Goal: Task Accomplishment & Management: Manage account settings

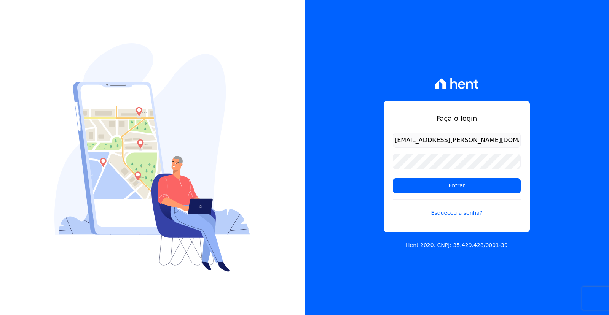
type input "[EMAIL_ADDRESS][PERSON_NAME][DOMAIN_NAME]"
click at [393, 178] on input "Entrar" at bounding box center [457, 185] width 128 height 15
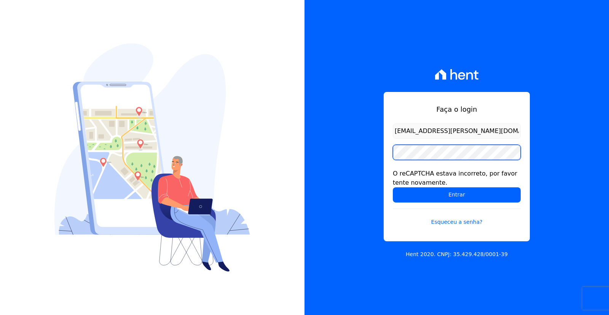
click at [393, 188] on input "Entrar" at bounding box center [457, 195] width 128 height 15
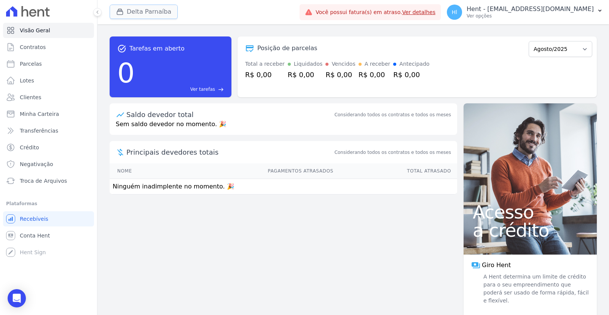
click at [156, 6] on button "Delta Parnaíba" at bounding box center [144, 12] width 68 height 14
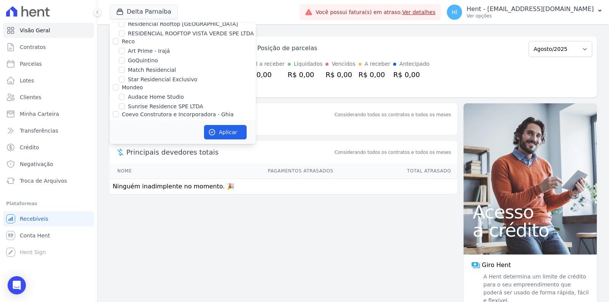
scroll to position [721, 0]
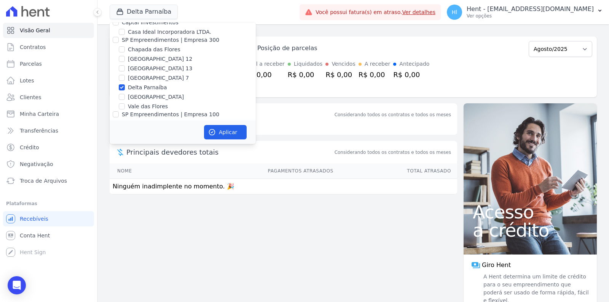
click at [154, 84] on label "Delta Parnaíba" at bounding box center [147, 88] width 39 height 8
click at [125, 84] on input "Delta Parnaíba" at bounding box center [122, 87] width 6 height 6
checkbox input "false"
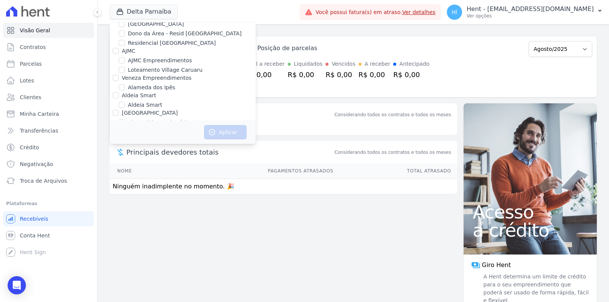
click at [154, 84] on label "Alameda dos Ipês" at bounding box center [151, 88] width 47 height 8
click at [125, 84] on input "Alameda dos Ipês" at bounding box center [122, 87] width 6 height 6
checkbox input "true"
click at [234, 134] on button "Aplicar" at bounding box center [225, 132] width 43 height 14
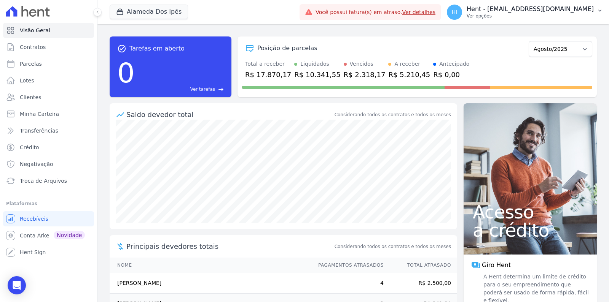
click at [540, 13] on p "Ver opções" at bounding box center [529, 16] width 127 height 6
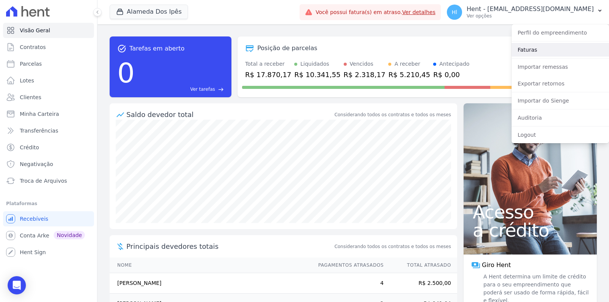
click at [524, 52] on link "Faturas" at bounding box center [559, 50] width 97 height 14
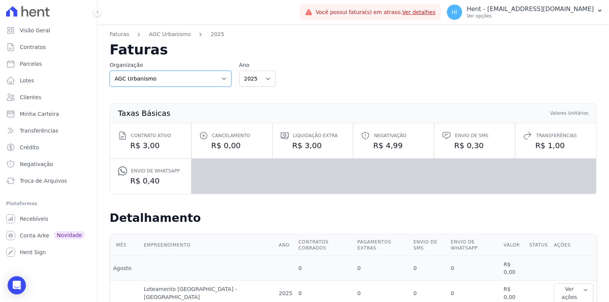
click at [110, 71] on select "AGC Urbanismo Agile Urbanismo AJMC Alcance Engenharia Aldeia Smart Alexandria A…" at bounding box center [171, 79] width 122 height 16
select select "c20f1e86-4af8-468f-9d96-6e2e57657080"
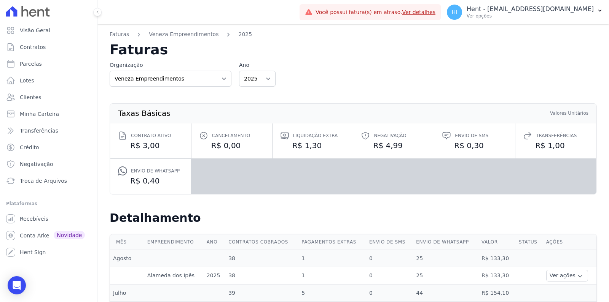
scroll to position [126, 0]
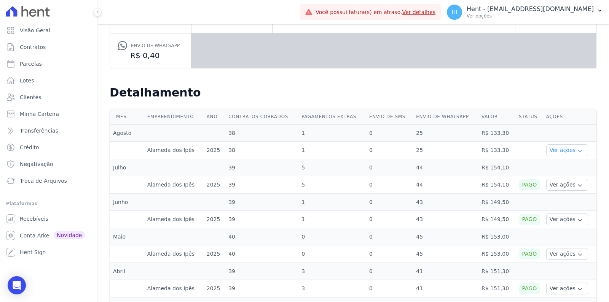
click at [564, 151] on button "Ver ações" at bounding box center [567, 151] width 42 height 12
click at [563, 161] on link "Ver detalhes" at bounding box center [565, 162] width 33 height 8
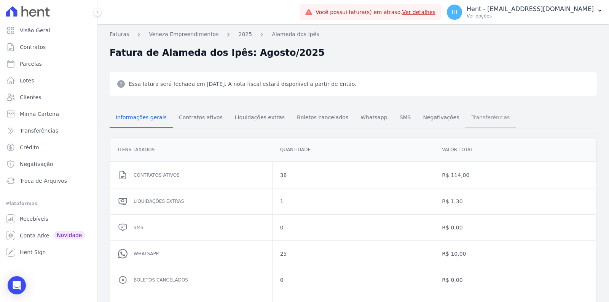
click at [466, 124] on span "Transferências" at bounding box center [490, 117] width 48 height 15
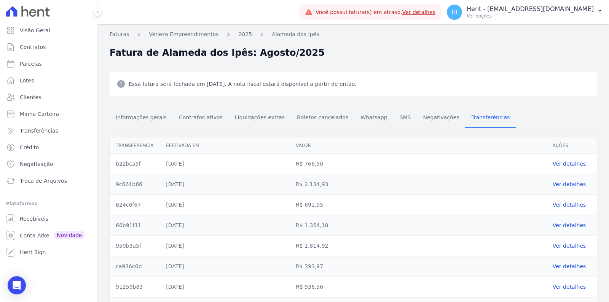
scroll to position [47, 0]
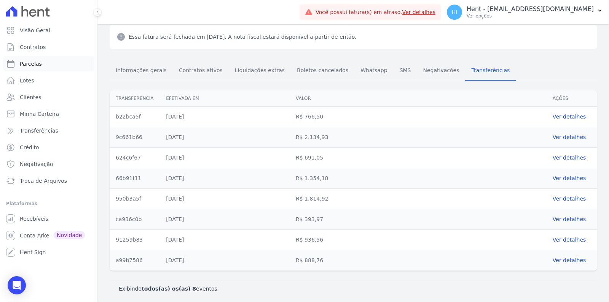
click at [46, 68] on link "Parcelas" at bounding box center [48, 63] width 91 height 15
select select
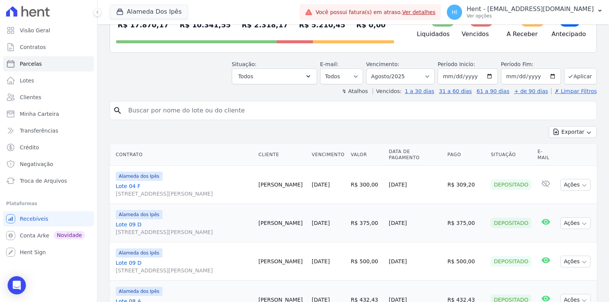
scroll to position [84, 0]
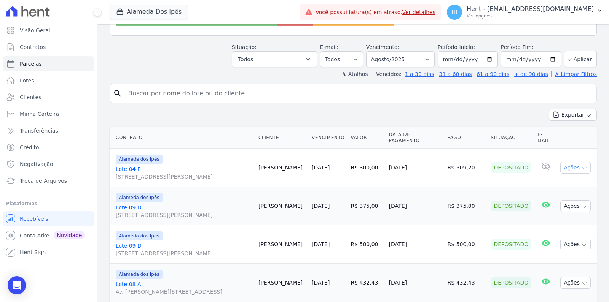
click at [585, 169] on icon "button" at bounding box center [584, 169] width 6 height 6
click at [586, 172] on icon "button" at bounding box center [584, 169] width 6 height 6
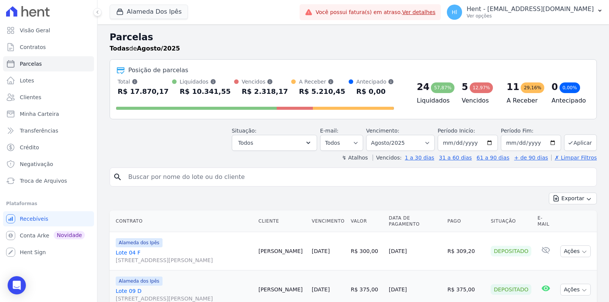
scroll to position [42, 0]
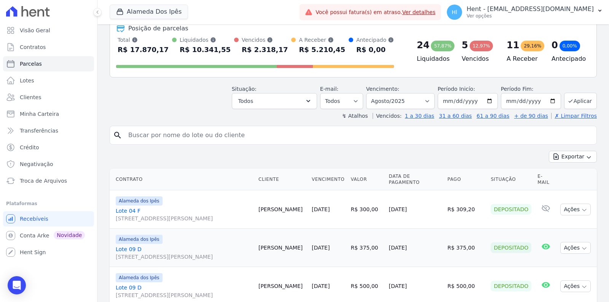
click at [133, 210] on link "Lote 04 F Av Euclides de Carvalho, 204, Quadra F Lote 04, Cacimba Nova" at bounding box center [184, 214] width 137 height 15
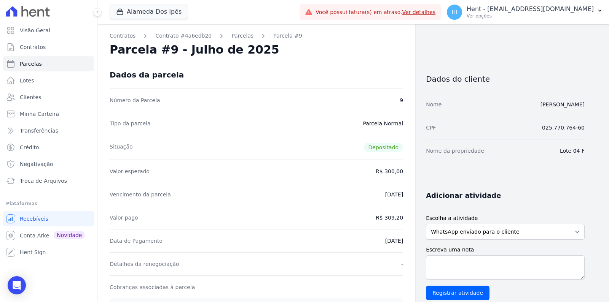
select select
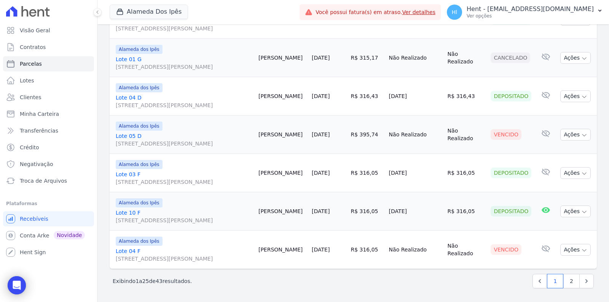
scroll to position [963, 0]
click at [138, 148] on link "Lote 05 D Av Euclides de Carvalho, 204, Quadra D Lote 05, Cacimba Nova" at bounding box center [184, 139] width 137 height 15
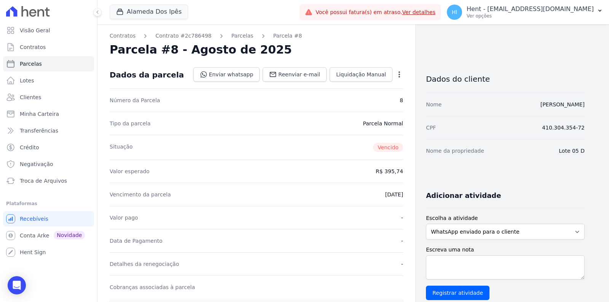
click at [398, 77] on icon "button" at bounding box center [399, 75] width 8 height 8
click at [400, 75] on icon "button" at bounding box center [399, 75] width 8 height 8
click at [397, 76] on icon "button" at bounding box center [399, 75] width 8 height 8
